Goal: Transaction & Acquisition: Book appointment/travel/reservation

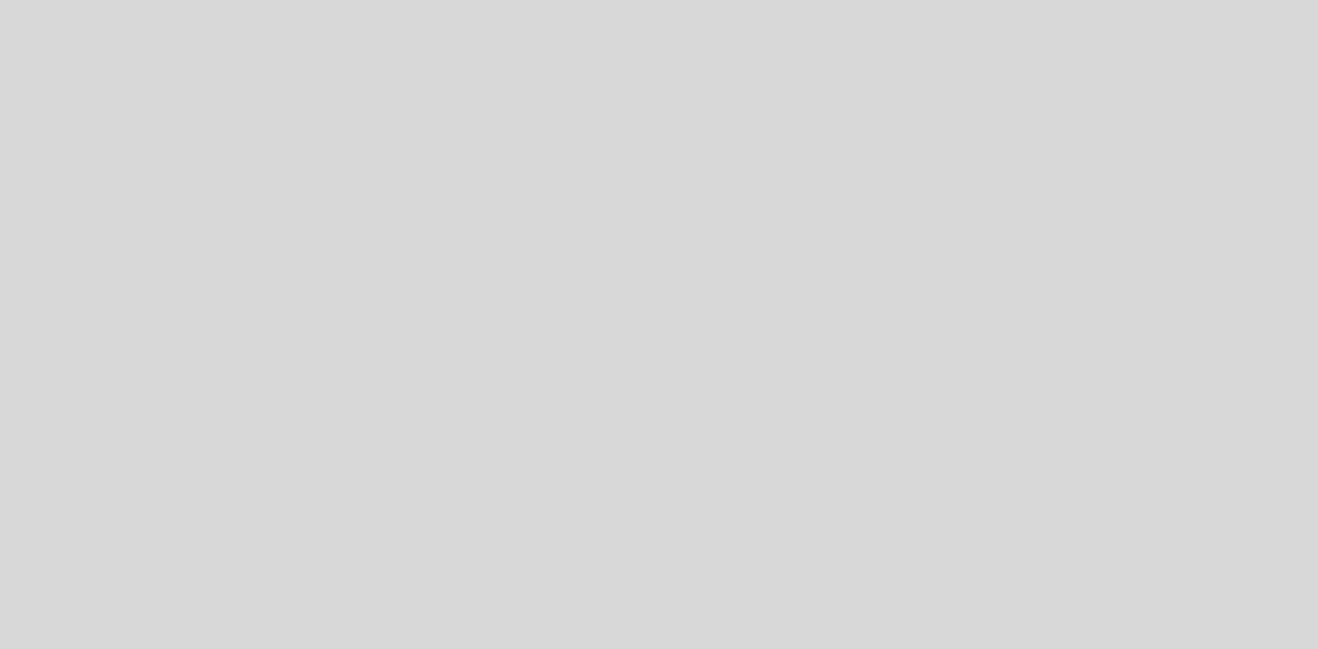
select select "es"
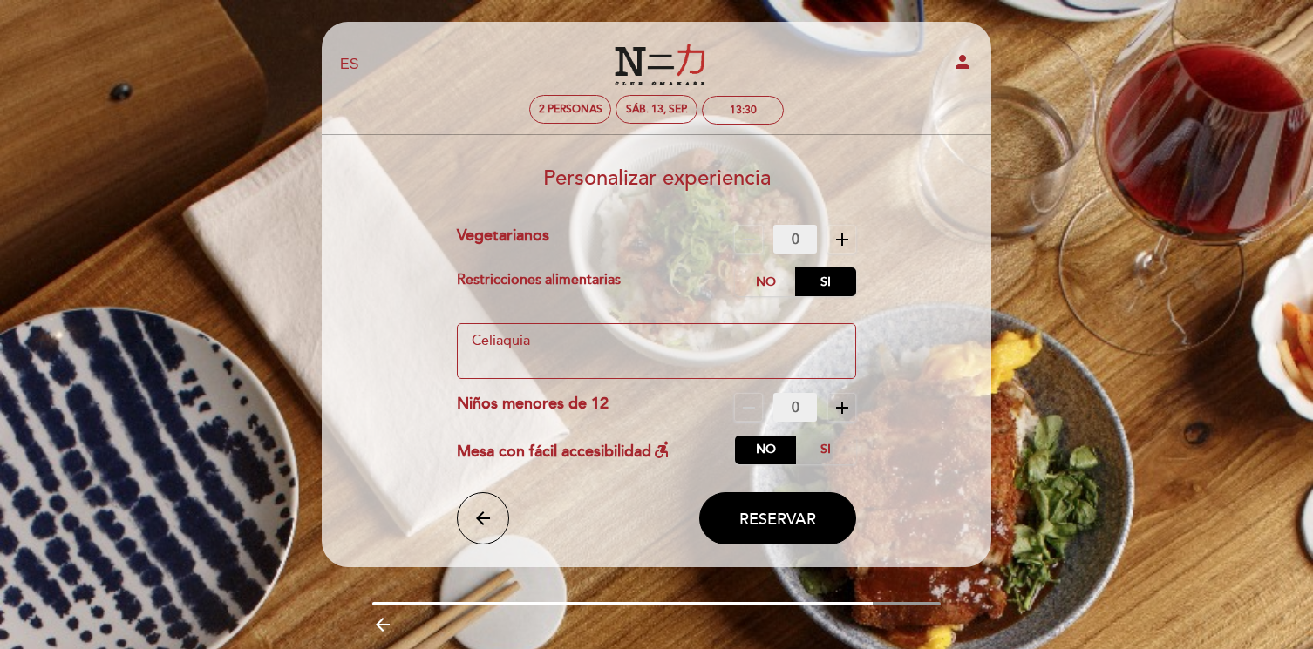
click at [633, 342] on textarea at bounding box center [657, 351] width 400 height 56
click at [774, 514] on span "Reservar" at bounding box center [777, 518] width 77 height 19
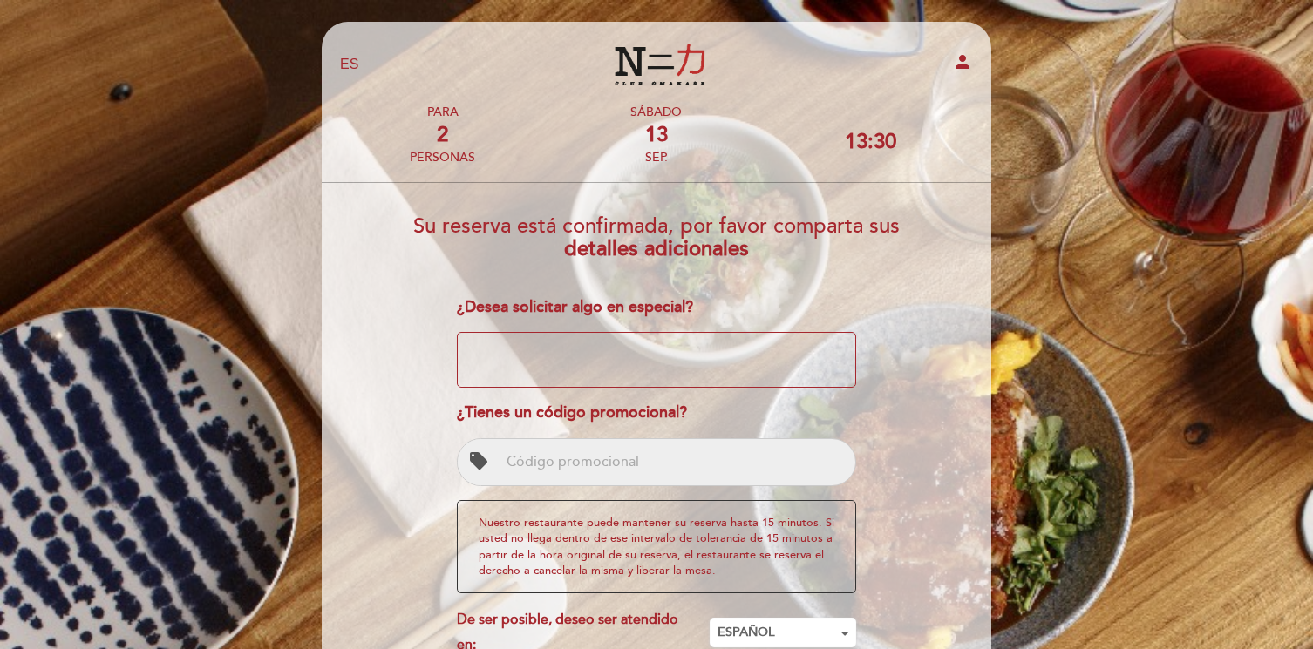
click at [640, 364] on textarea at bounding box center [657, 360] width 400 height 56
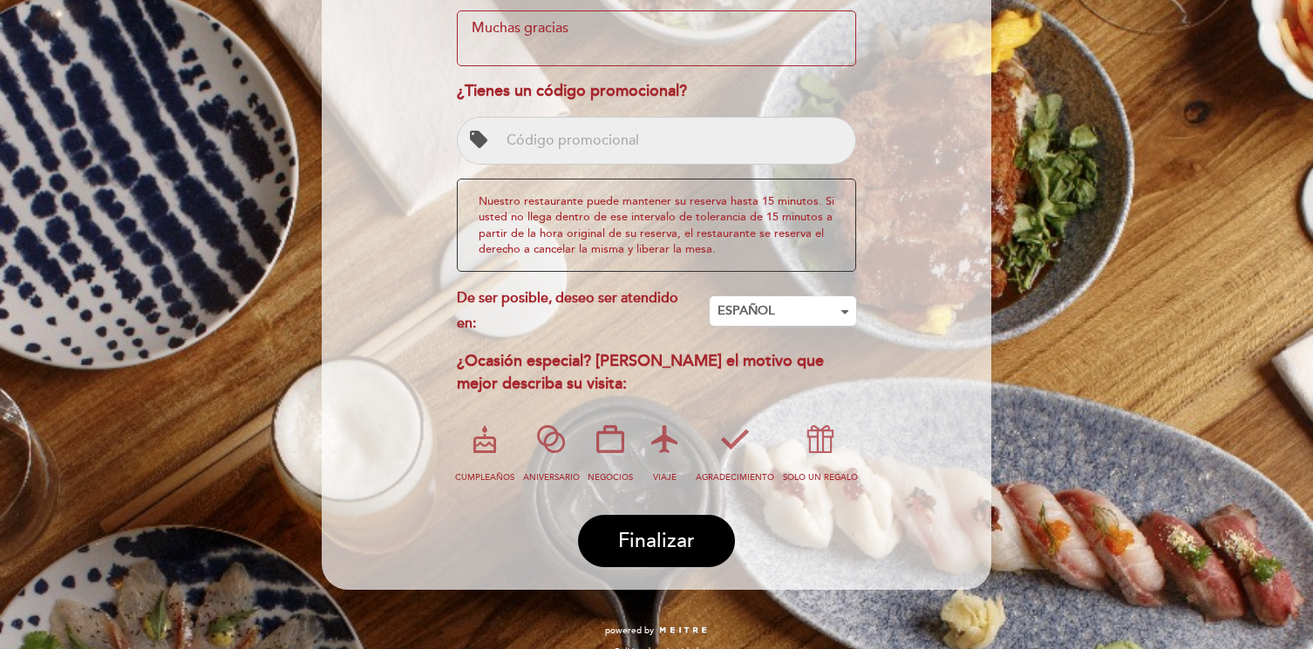
scroll to position [337, 0]
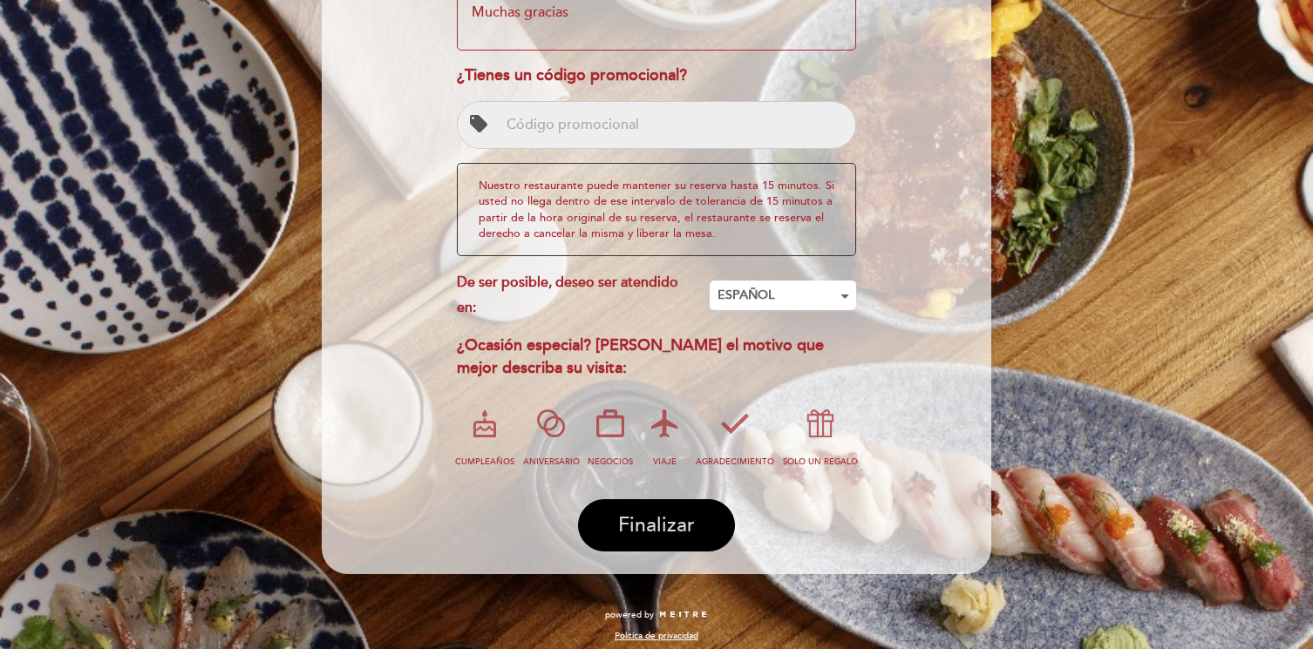
type textarea "Muchas gracias"
click at [636, 523] on span "Finalizar" at bounding box center [656, 525] width 77 height 24
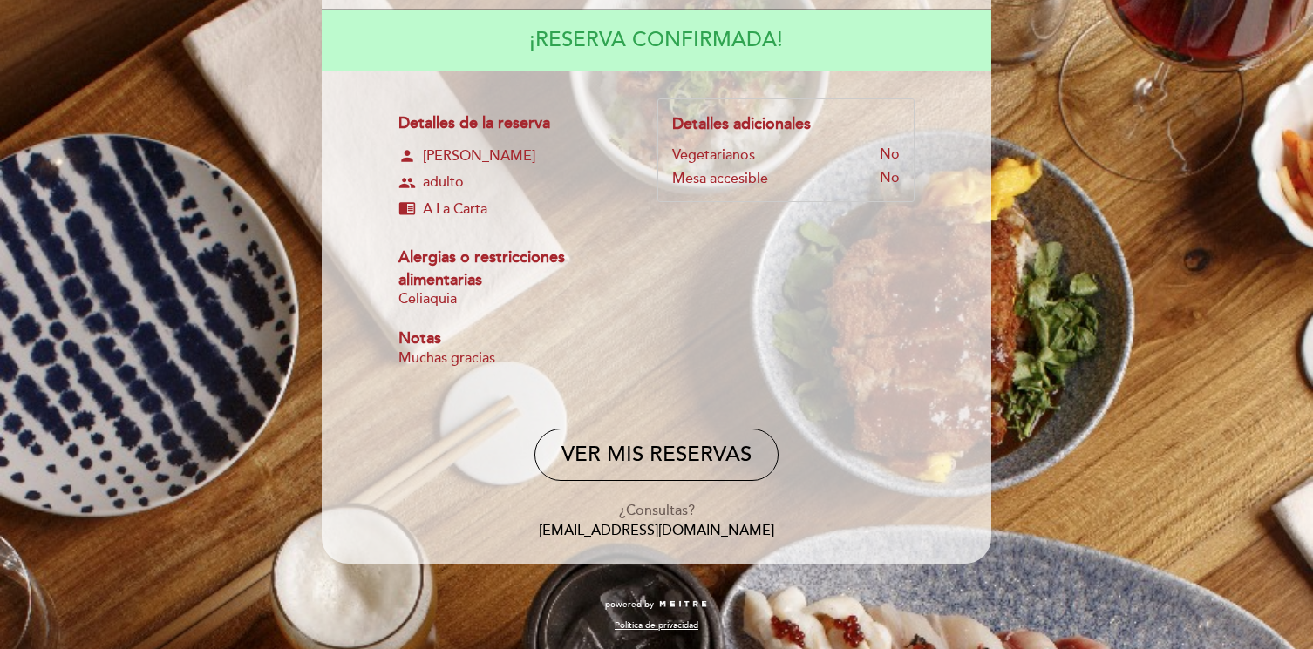
scroll to position [173, 0]
